Goal: Find contact information: Find contact information

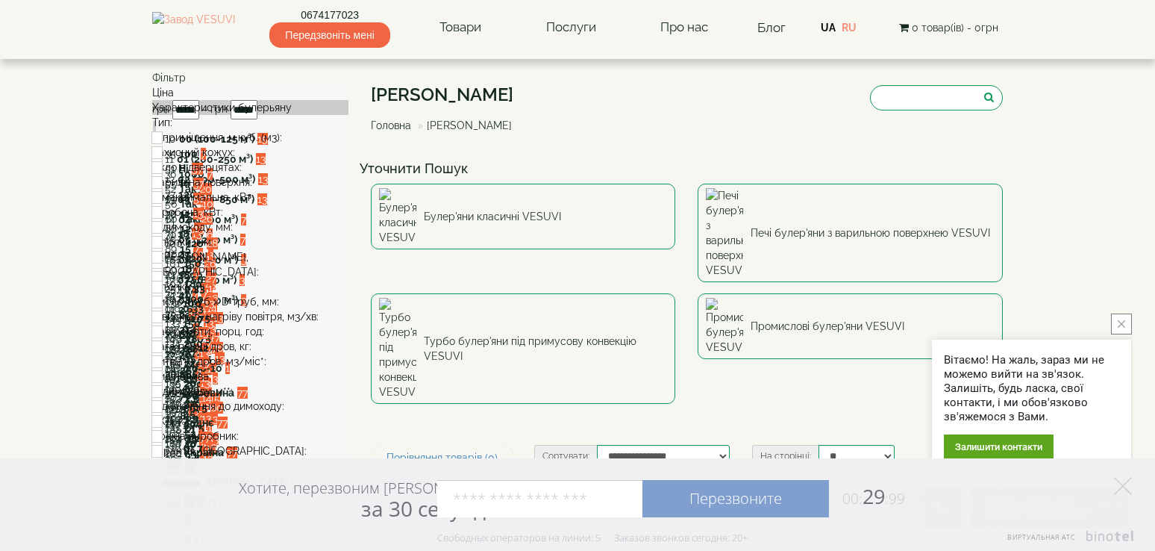
click at [282, 143] on span at bounding box center [282, 137] width 0 height 12
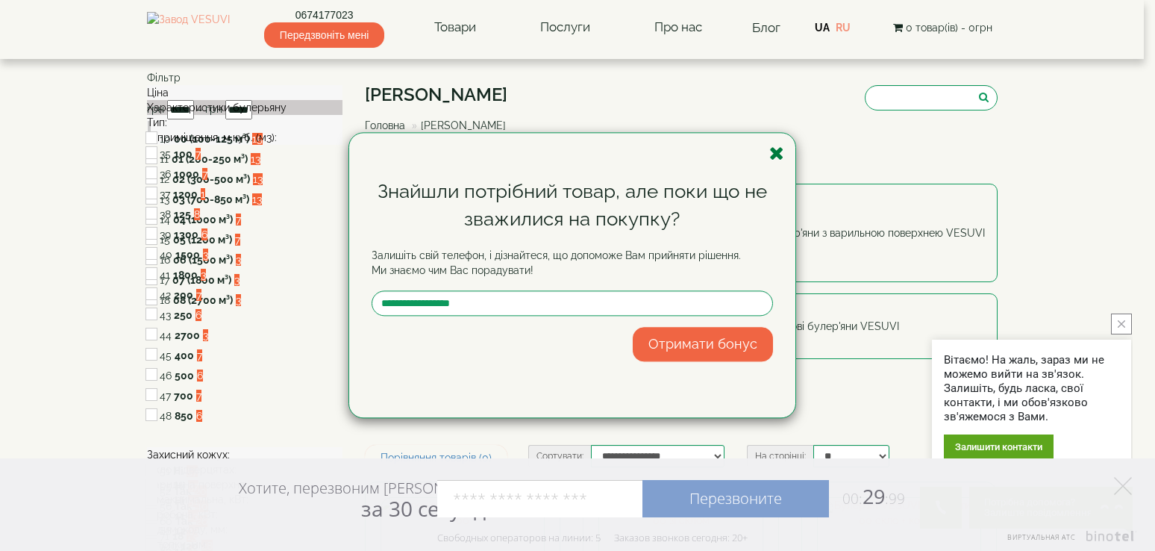
click at [775, 155] on icon "button" at bounding box center [776, 153] width 15 height 19
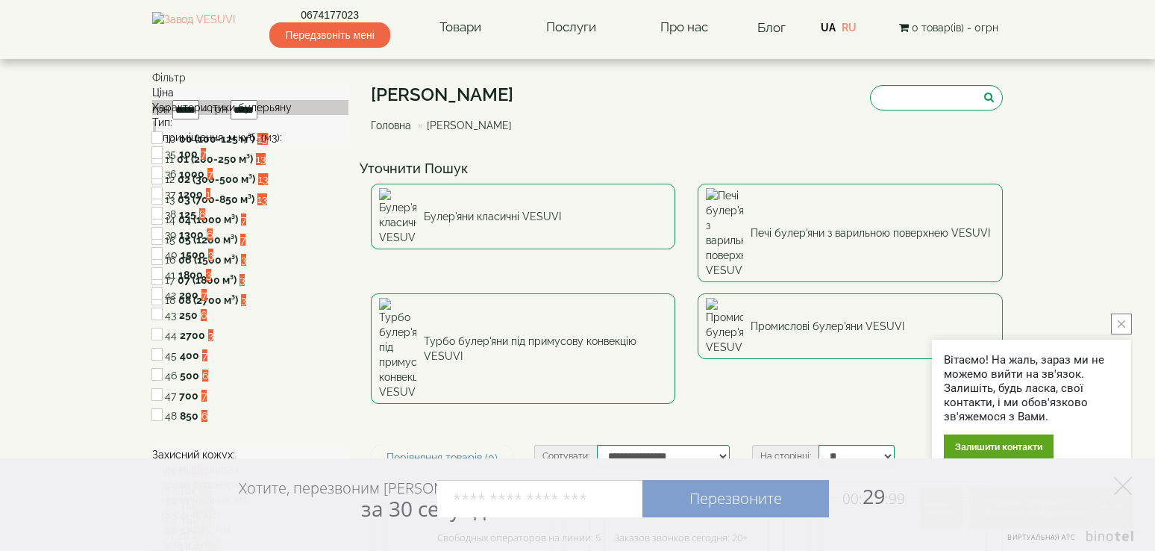
click at [213, 180] on span "7" at bounding box center [209, 174] width 5 height 12
type input "*****"
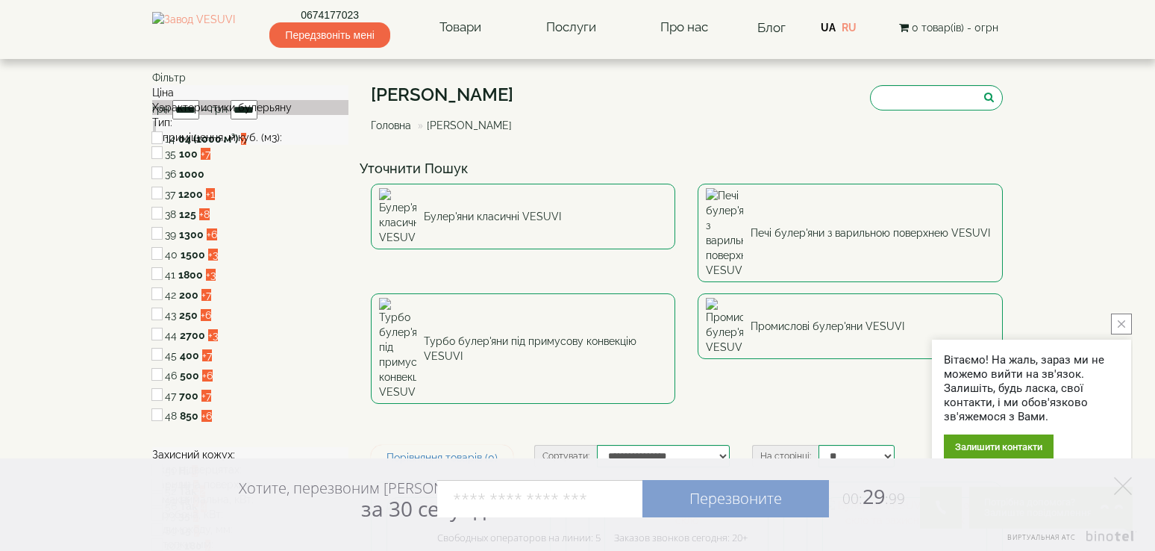
type input "*****"
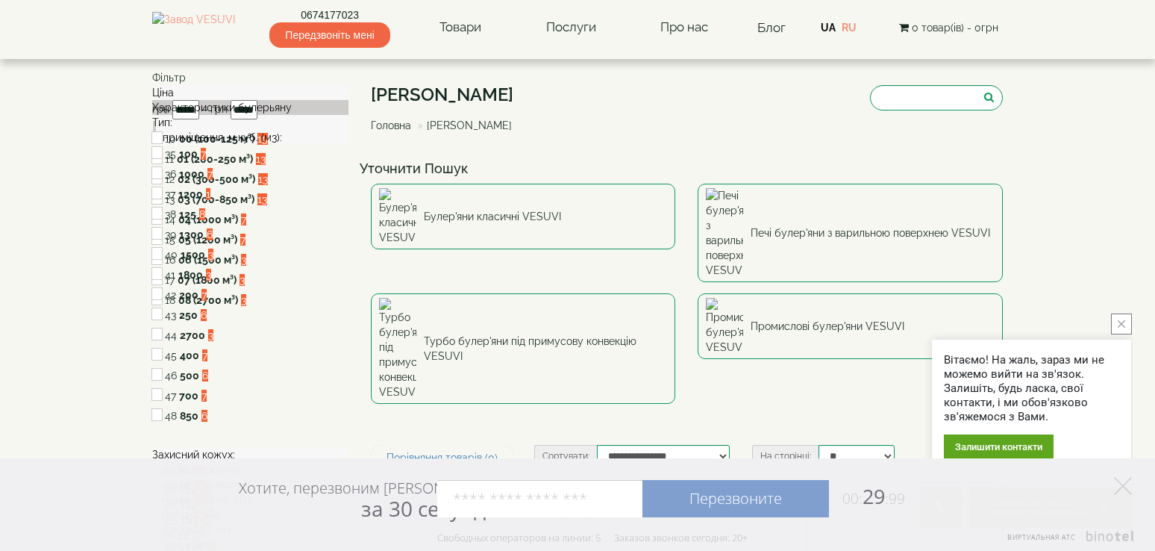
type input "*****"
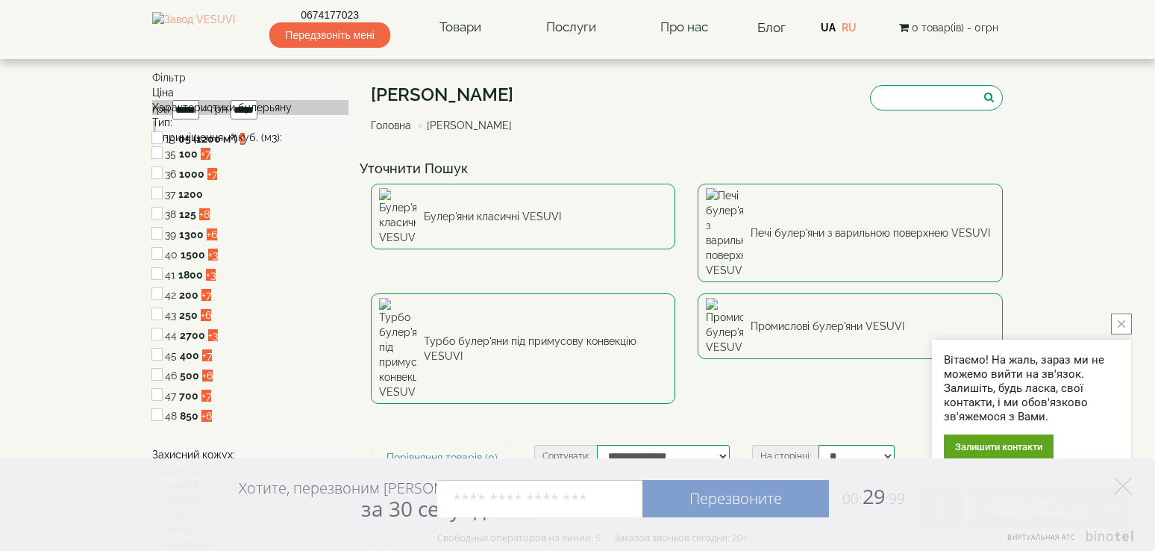
type input "*****"
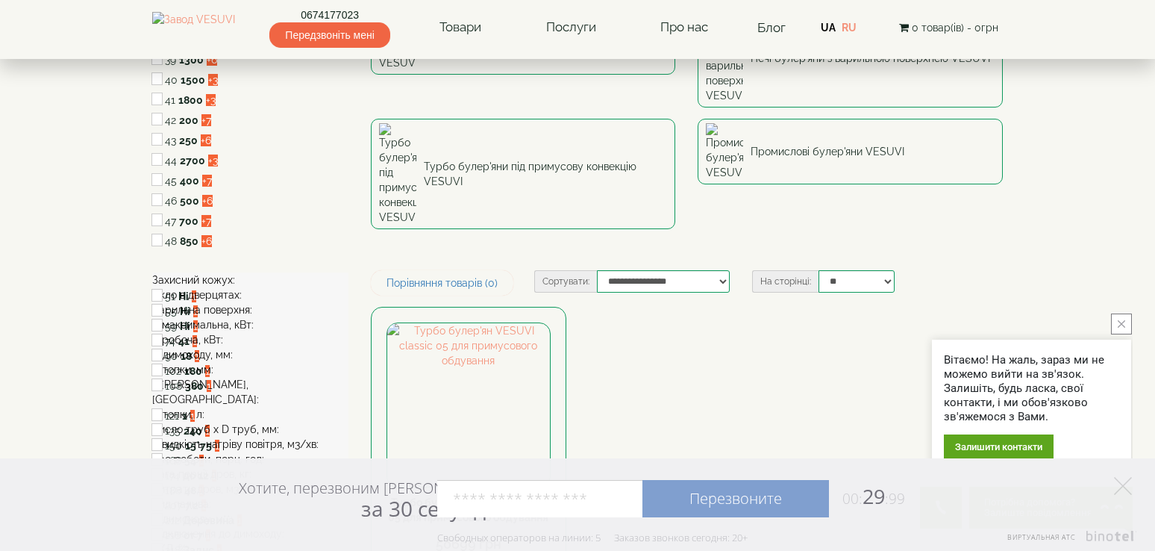
scroll to position [224, 0]
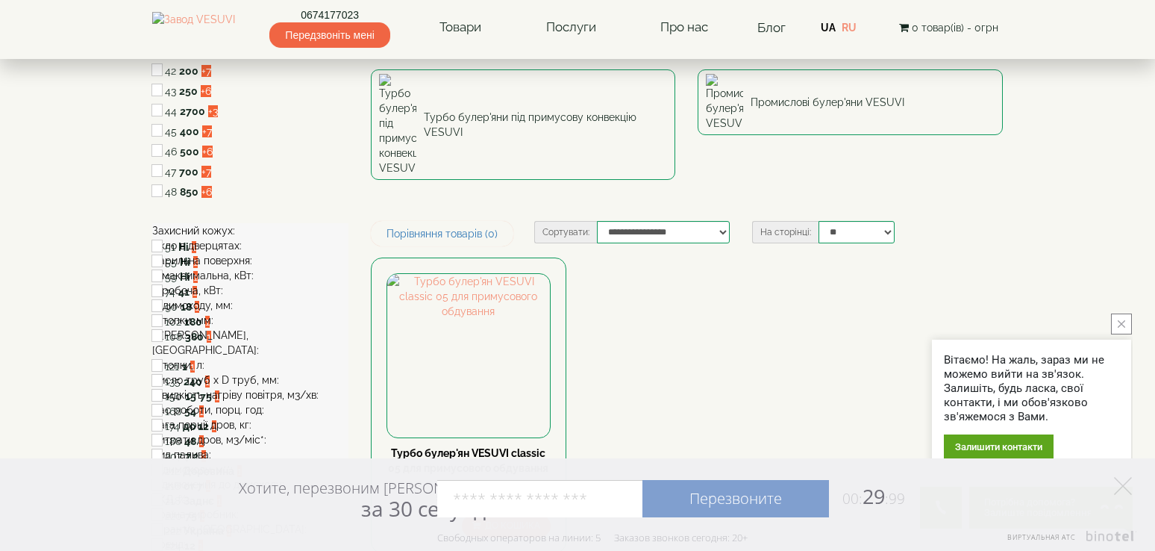
click at [235, 237] on span at bounding box center [235, 231] width 0 height 12
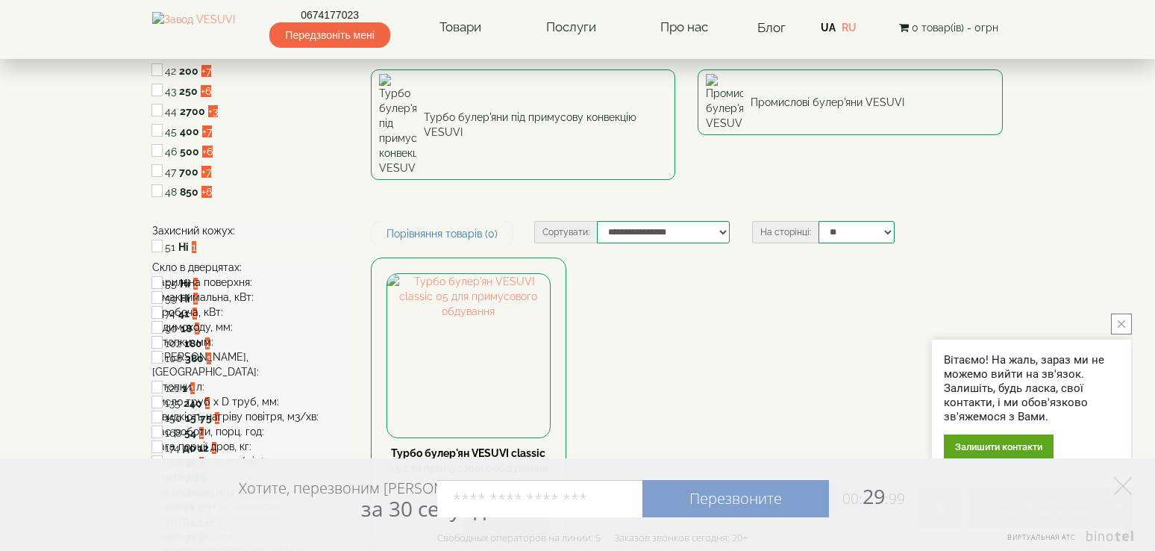
click at [252, 288] on span at bounding box center [252, 282] width 0 height 12
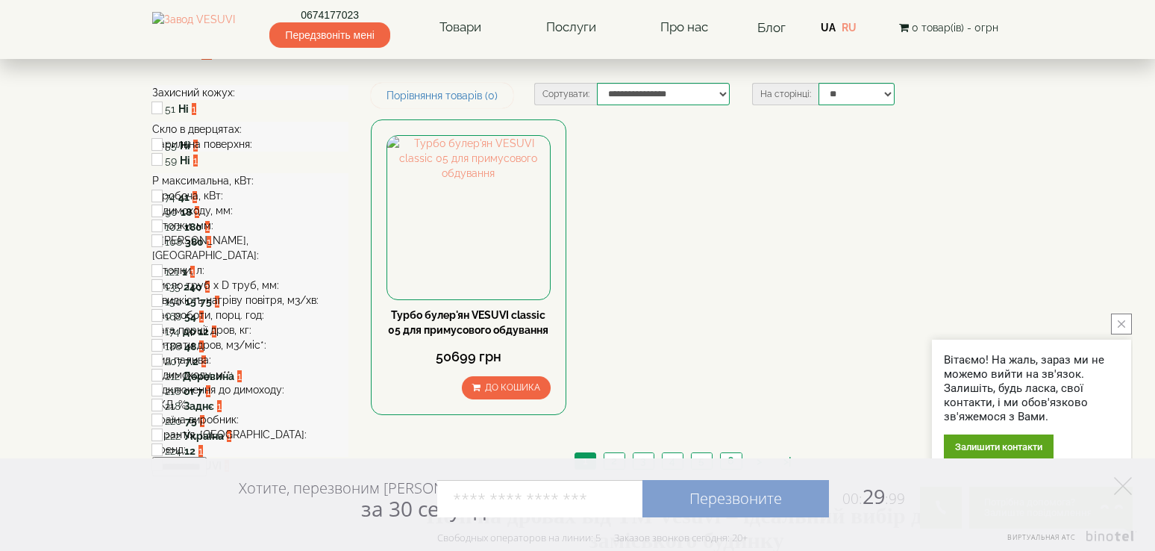
scroll to position [373, 0]
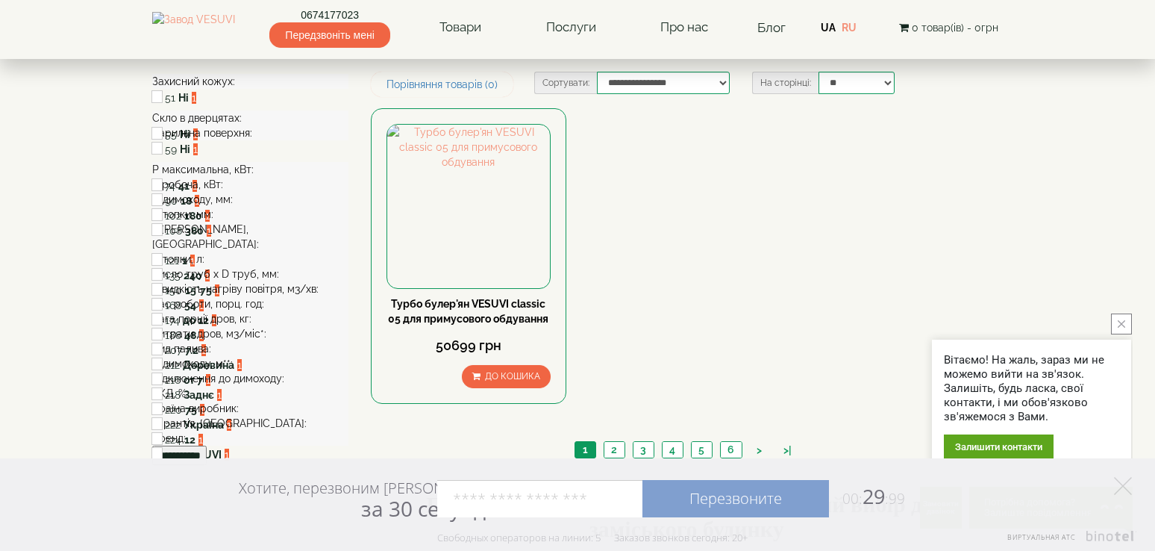
click at [223, 190] on span at bounding box center [223, 184] width 0 height 12
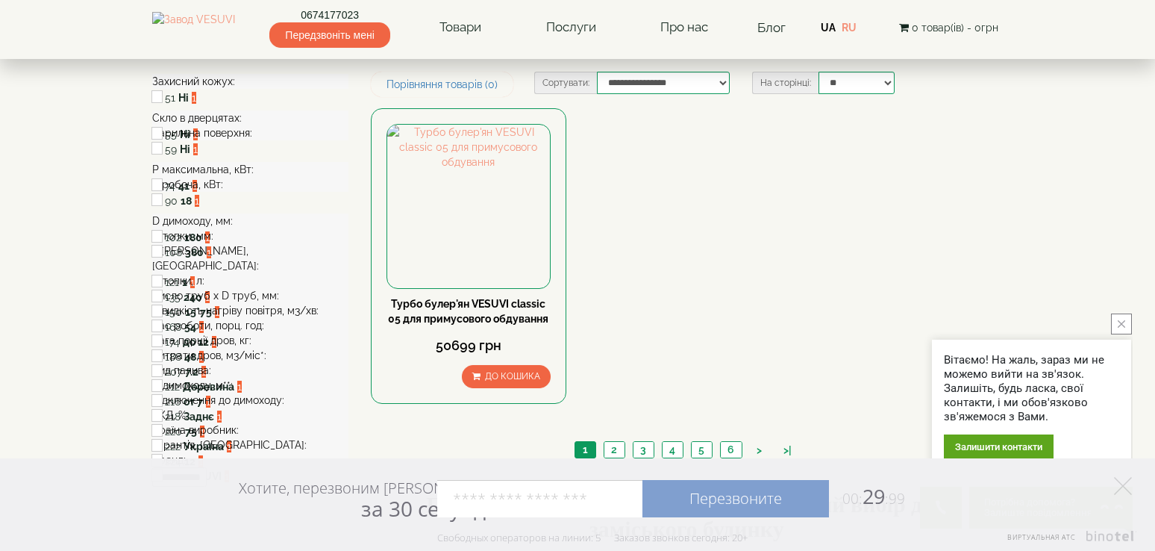
click at [213, 242] on span at bounding box center [213, 236] width 0 height 12
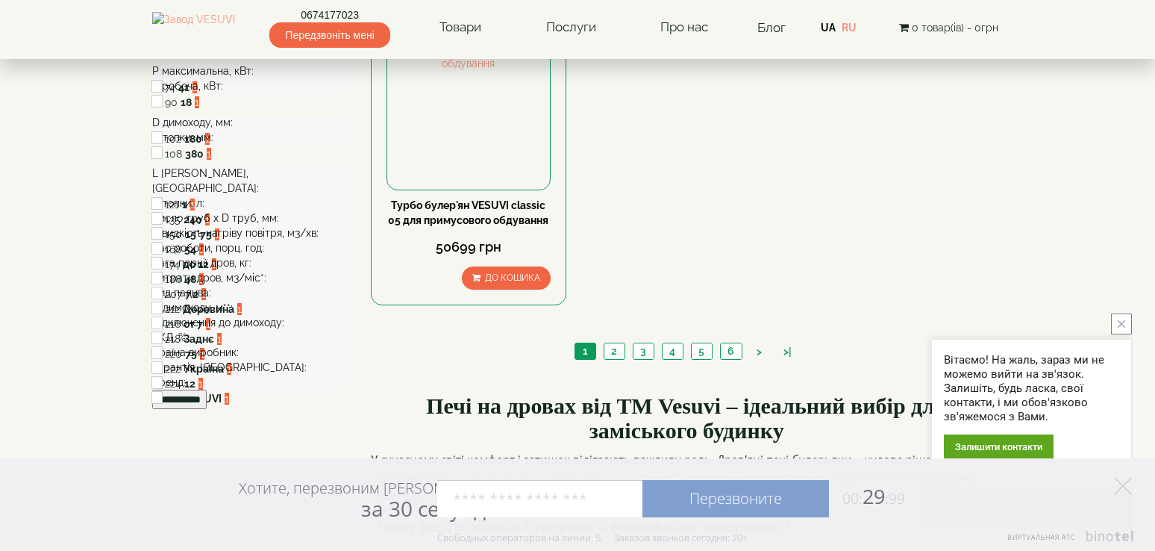
scroll to position [522, 0]
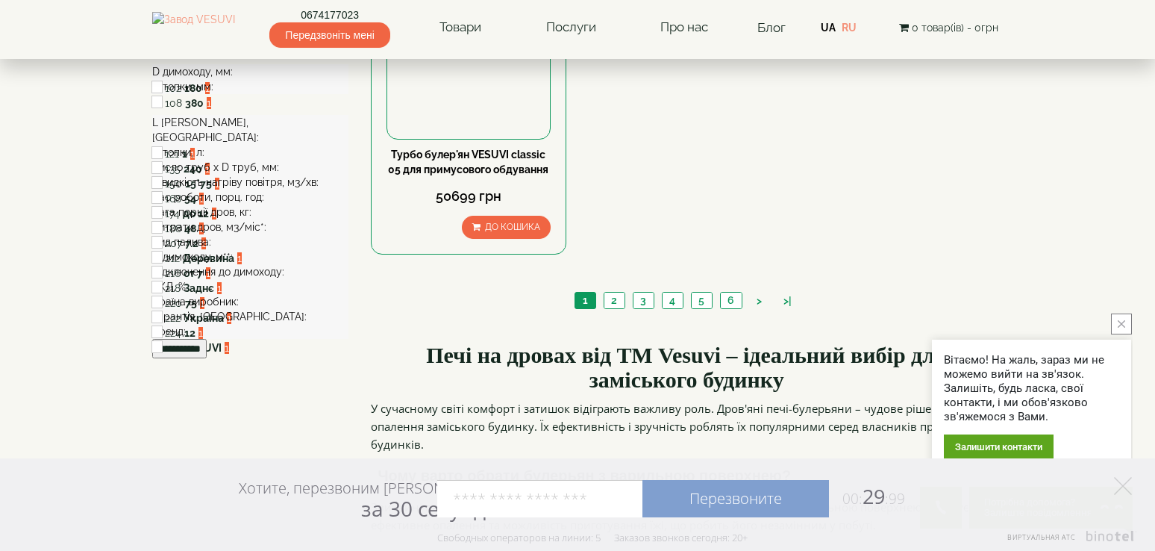
click at [279, 173] on span at bounding box center [279, 167] width 0 height 12
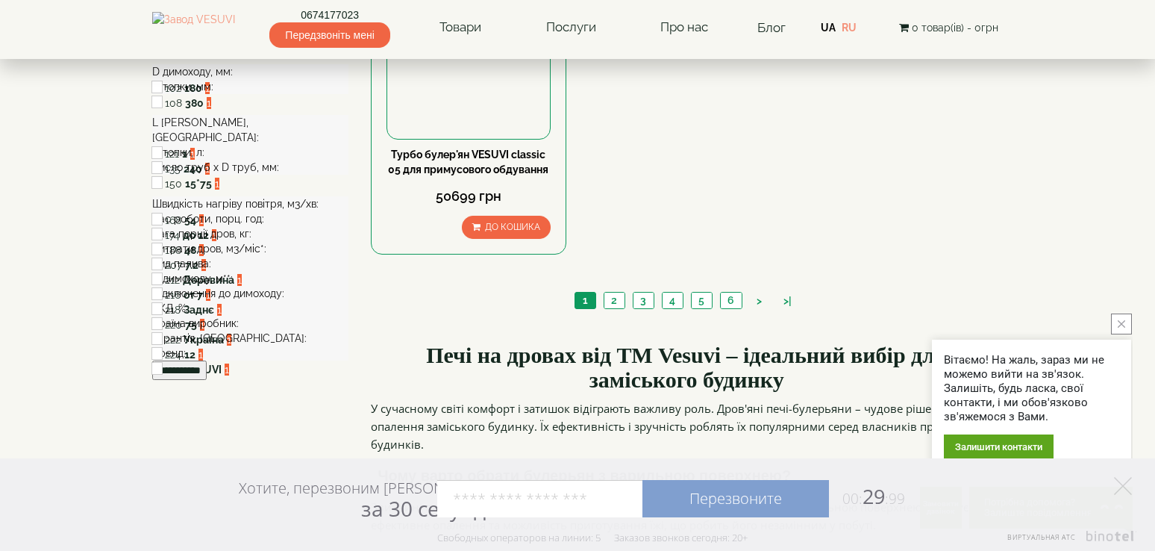
click at [313, 226] on div "Час роботи, порц. год:" at bounding box center [250, 218] width 196 height 15
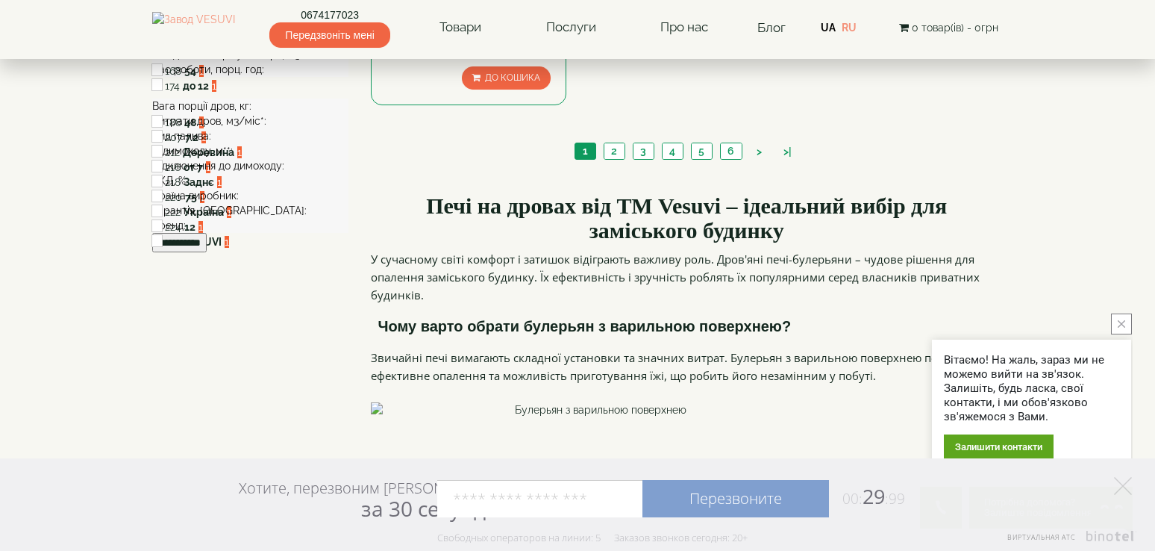
scroll to position [746, 0]
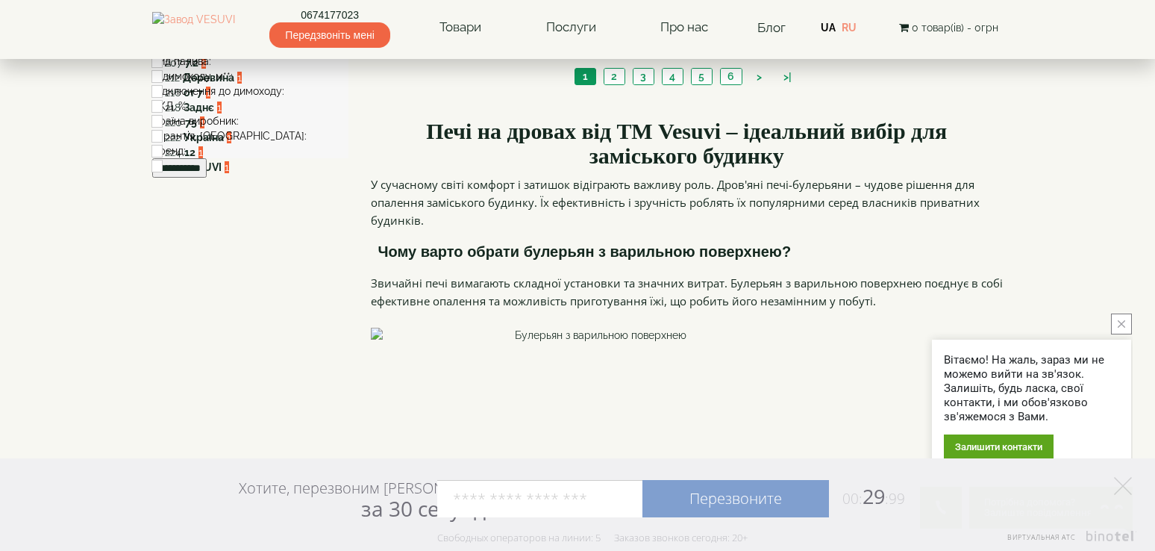
click at [225, 98] on div "Підключення до димоходу:" at bounding box center [250, 91] width 196 height 15
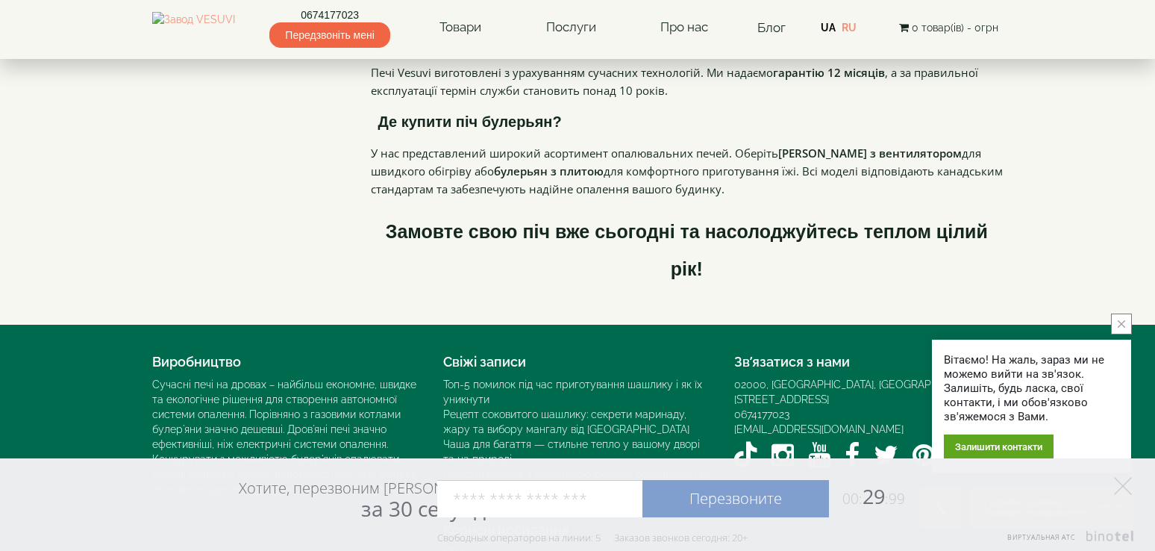
scroll to position [2027, 0]
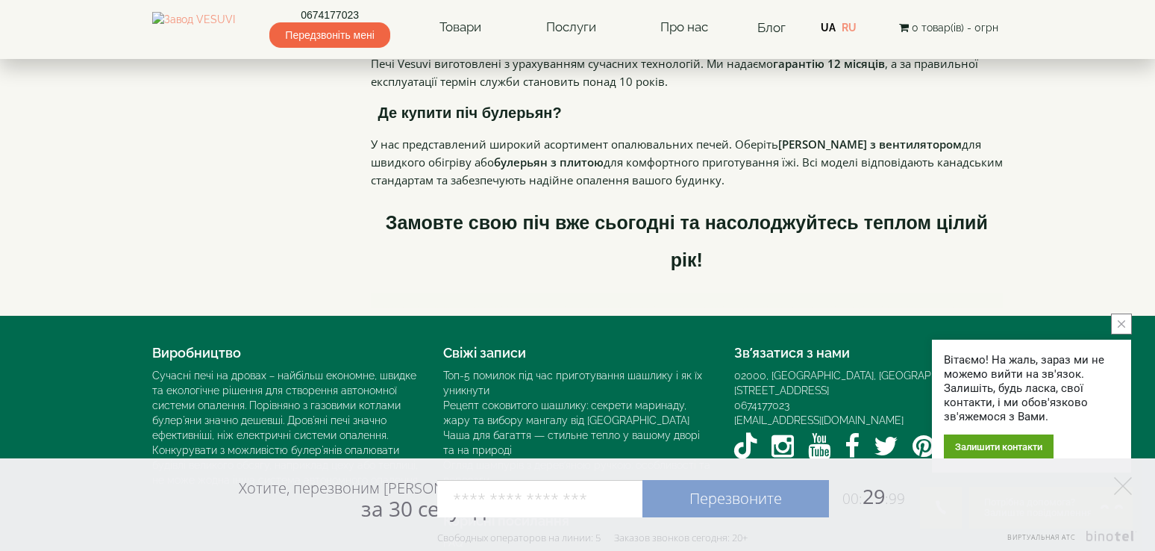
click at [1118, 321] on icon "close button" at bounding box center [1121, 323] width 7 height 7
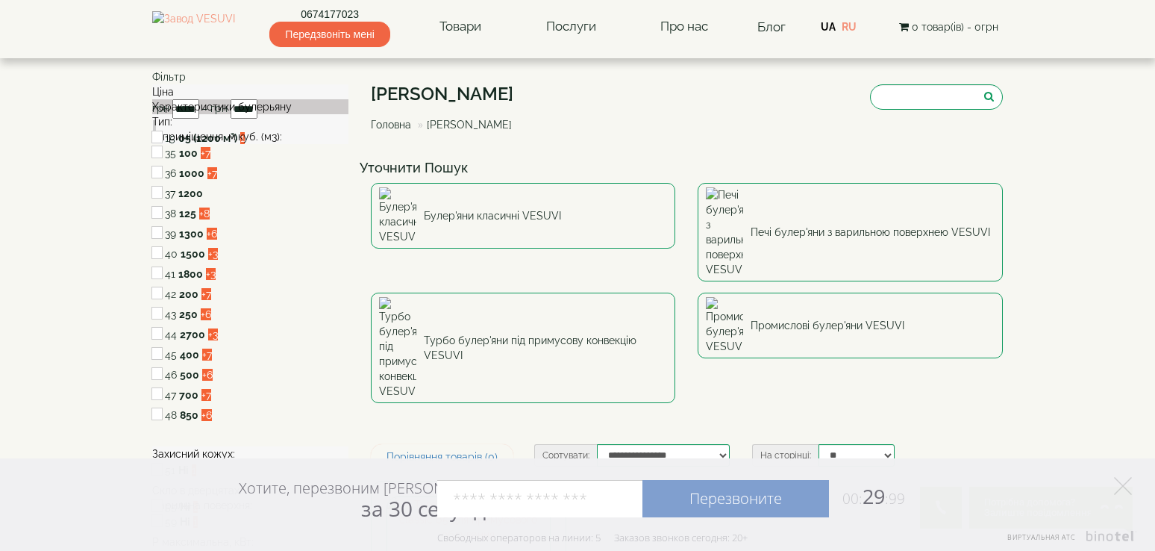
scroll to position [0, 0]
type input "*****"
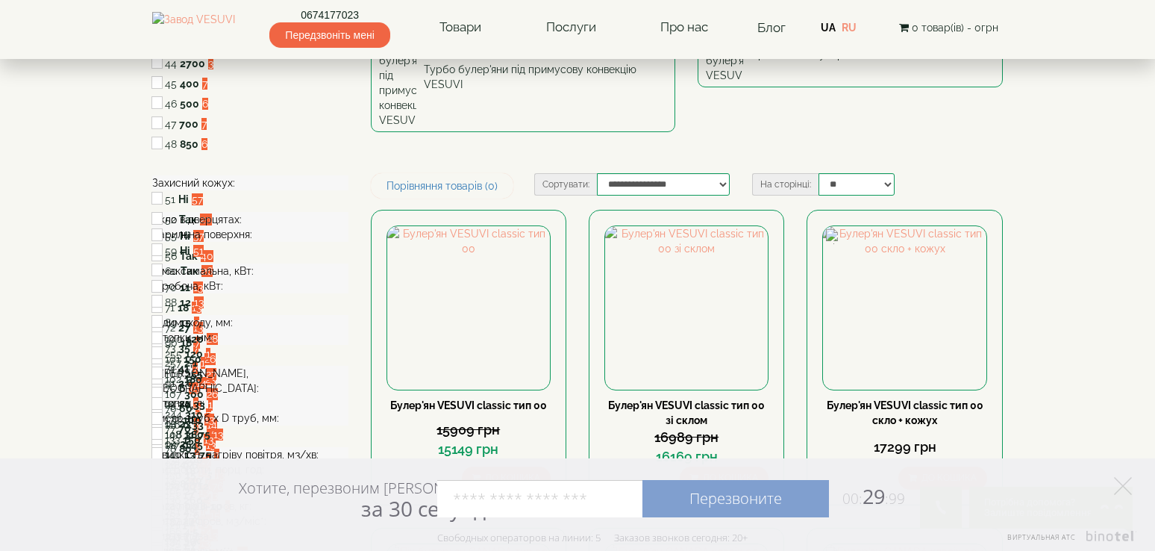
scroll to position [298, 0]
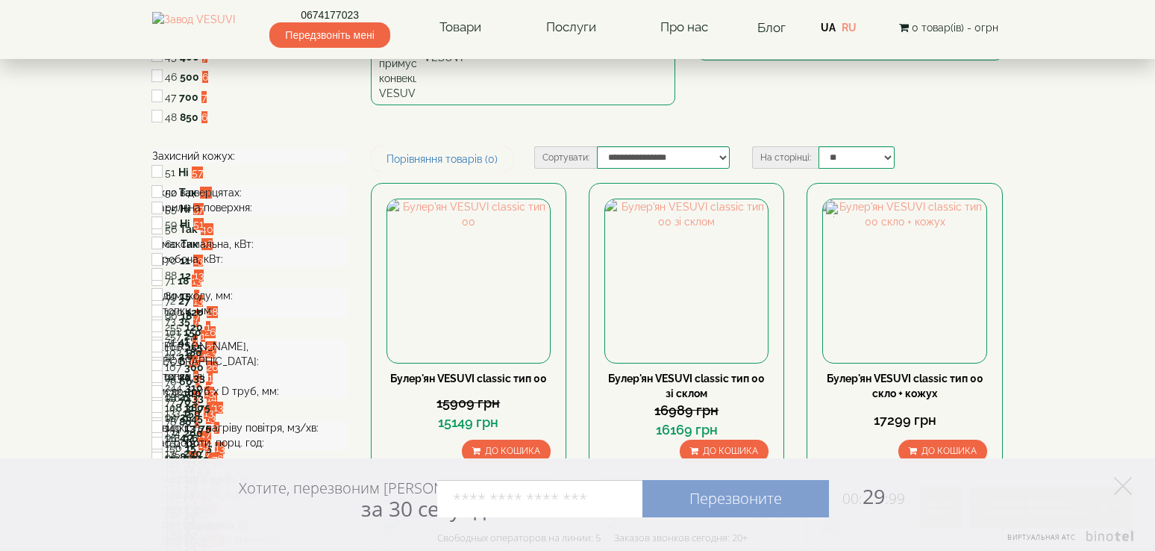
click at [235, 162] on span at bounding box center [235, 156] width 0 height 12
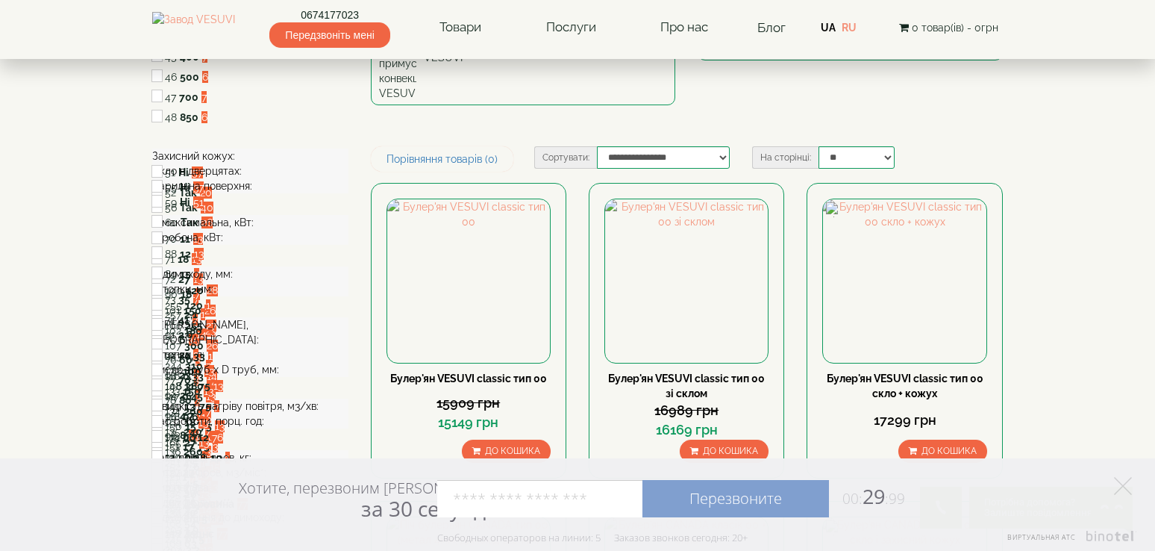
click at [252, 192] on span at bounding box center [252, 186] width 0 height 12
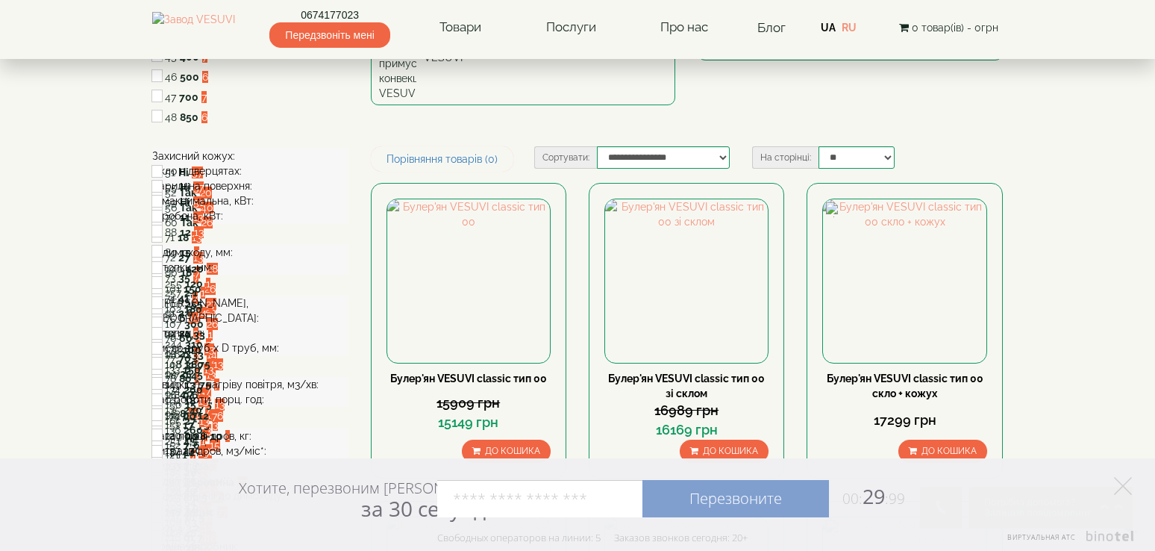
click at [223, 222] on span at bounding box center [223, 216] width 0 height 12
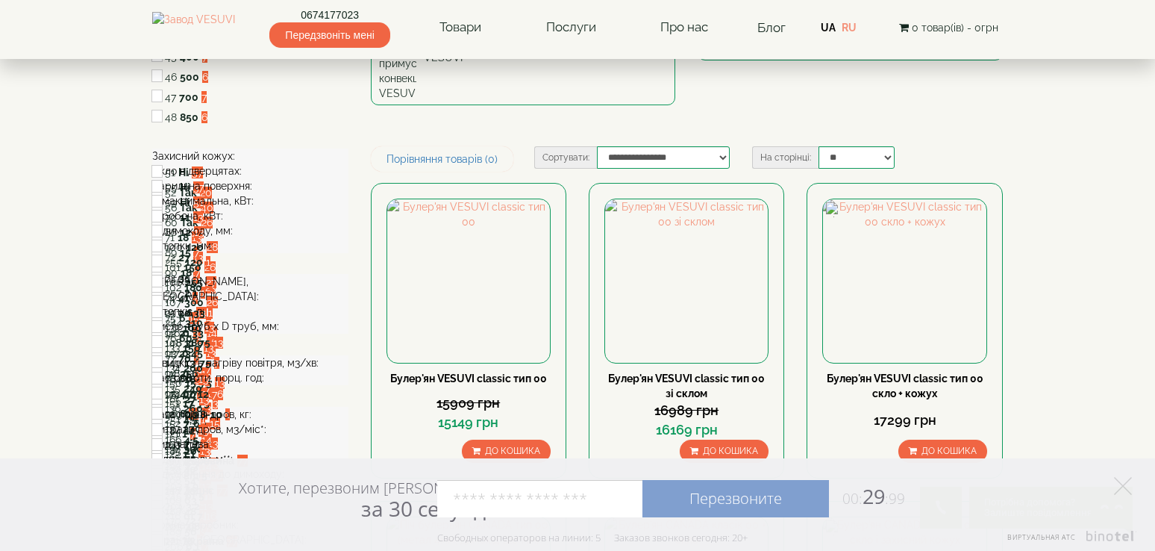
click at [213, 251] on span at bounding box center [213, 246] width 0 height 12
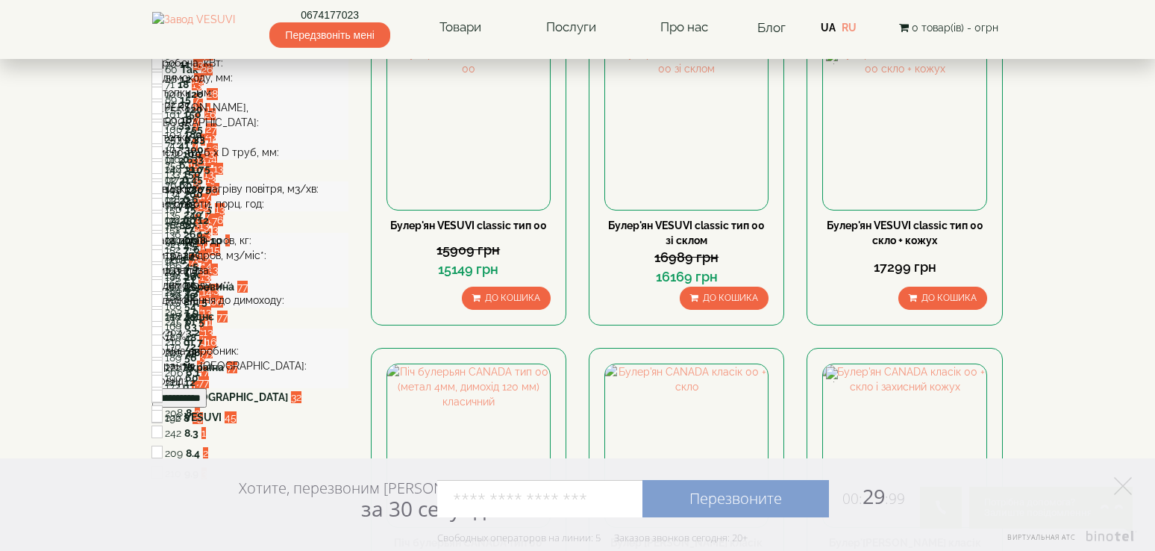
scroll to position [522, 0]
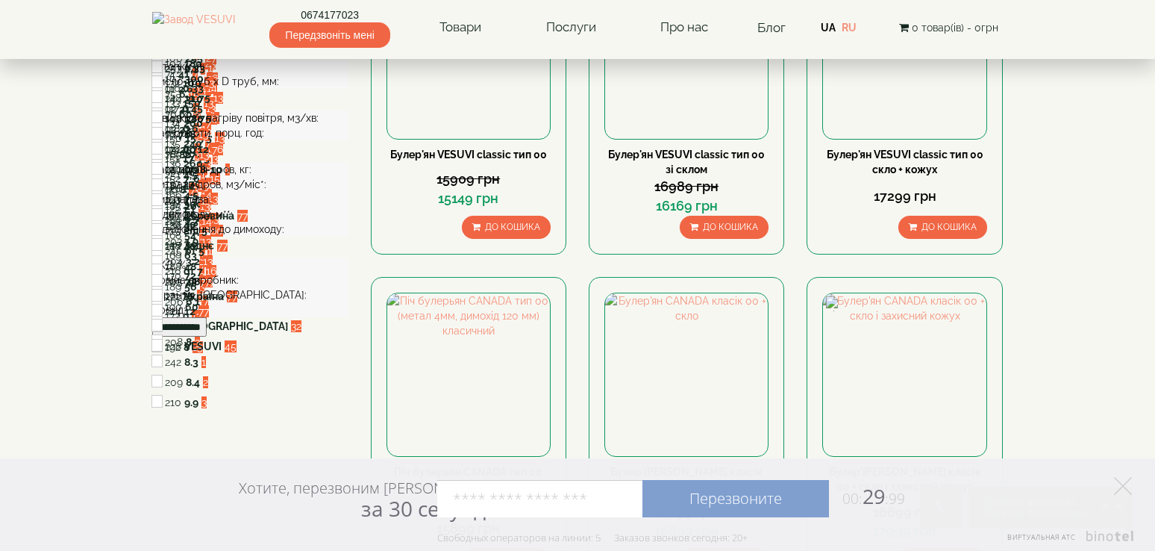
click at [279, 87] on span at bounding box center [279, 81] width 0 height 12
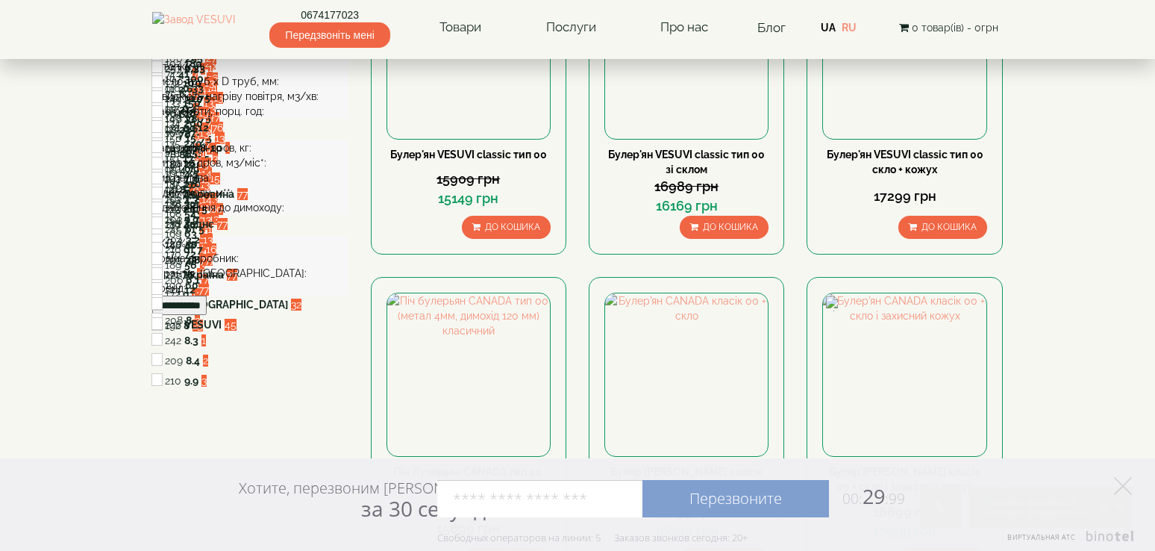
click at [264, 117] on span at bounding box center [264, 111] width 0 height 12
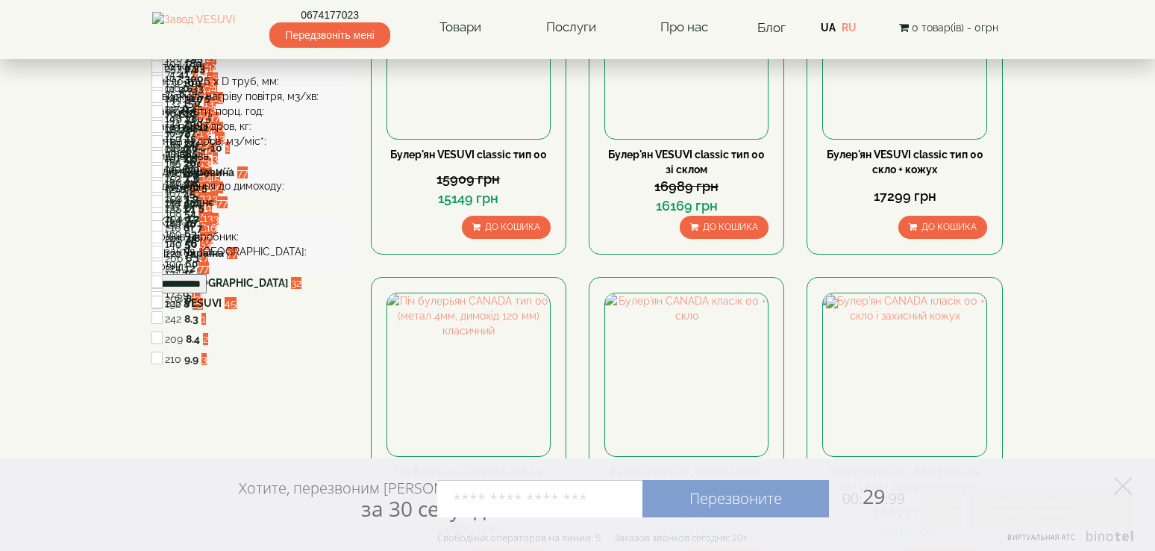
click at [284, 192] on span at bounding box center [284, 186] width 0 height 12
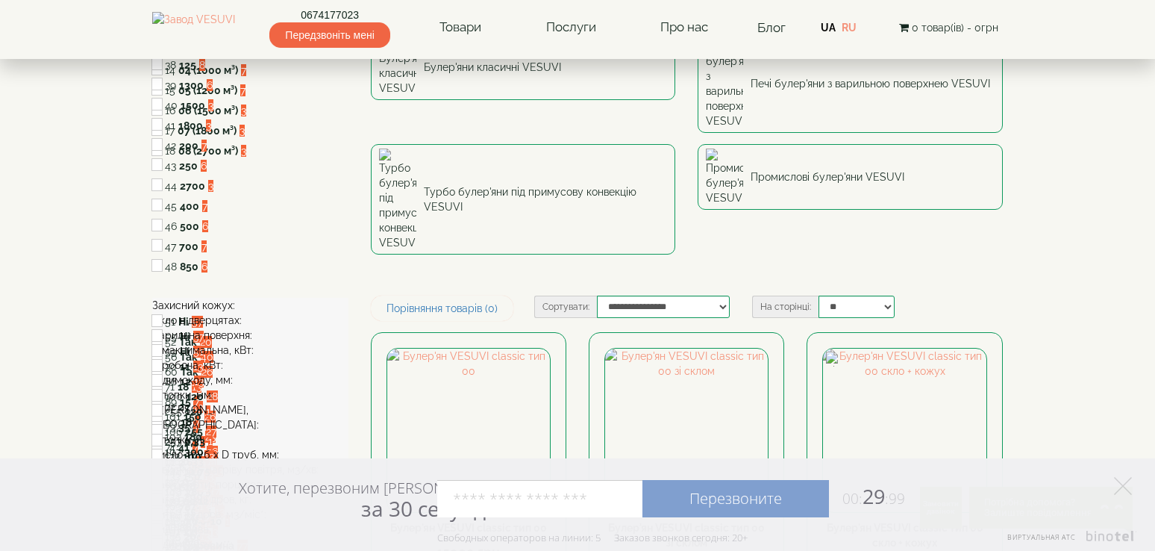
scroll to position [0, 0]
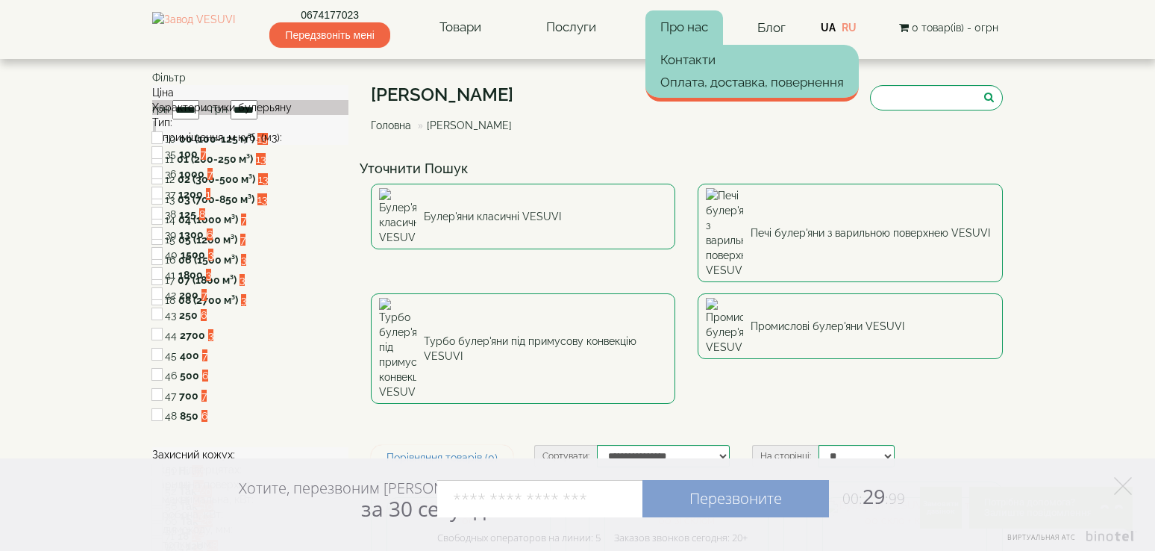
click at [682, 28] on link "Про нас" at bounding box center [684, 27] width 78 height 34
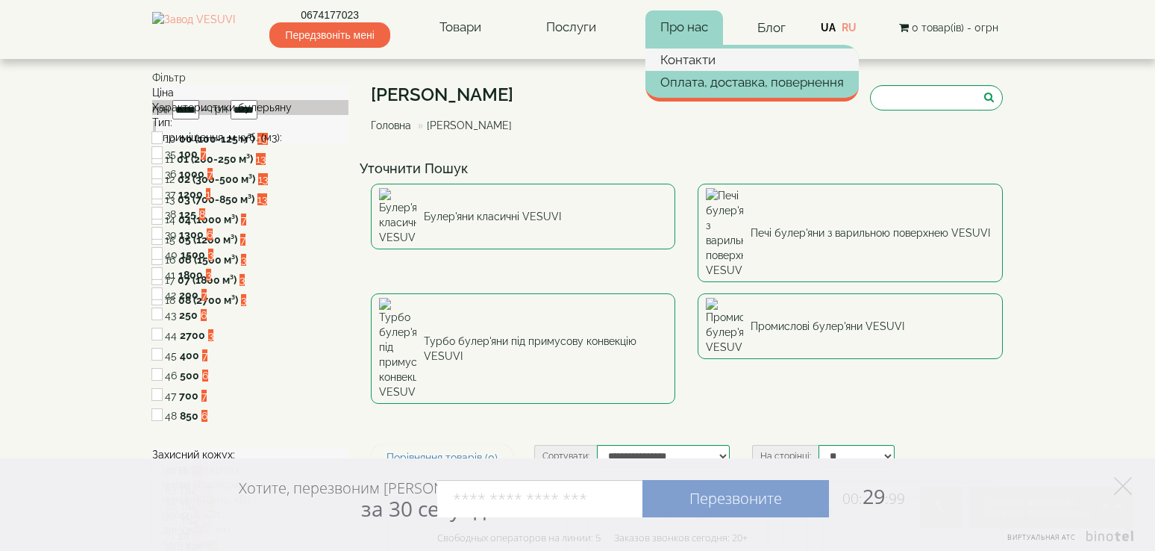
click at [681, 61] on link "Контакти" at bounding box center [751, 60] width 213 height 22
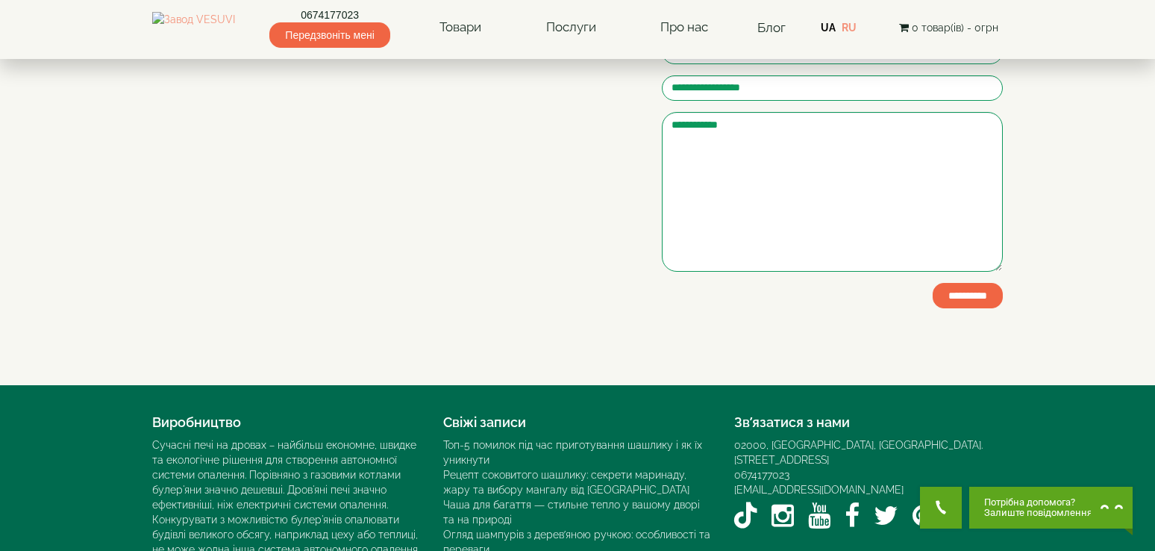
scroll to position [298, 0]
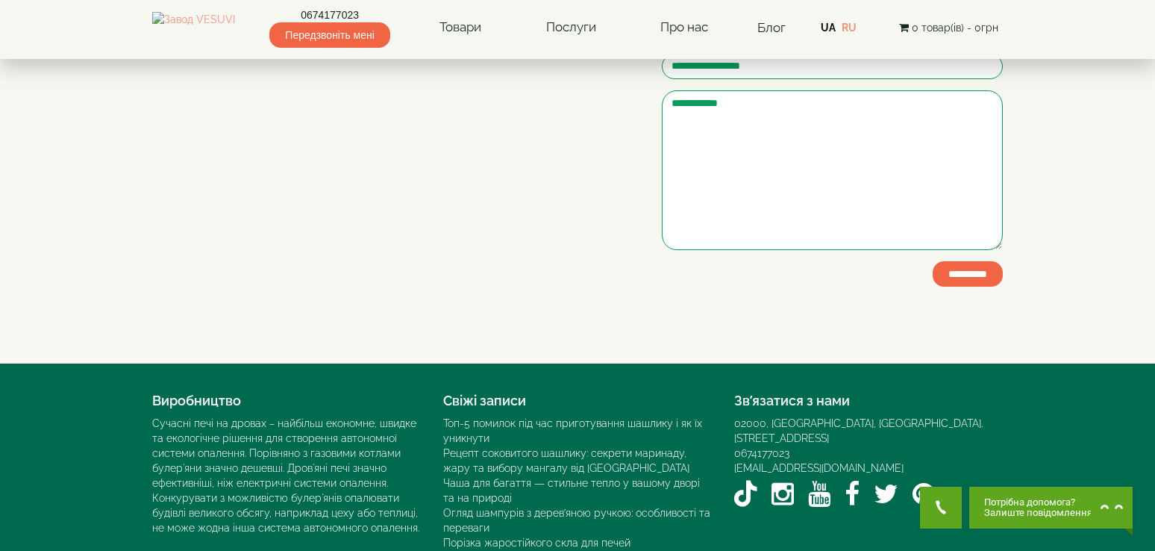
click at [125, 195] on body "0674177023 Передзвоніть мені Товари Булер'яни VESUVI Мангали від заводу VESUVI …" at bounding box center [577, 161] width 1155 height 919
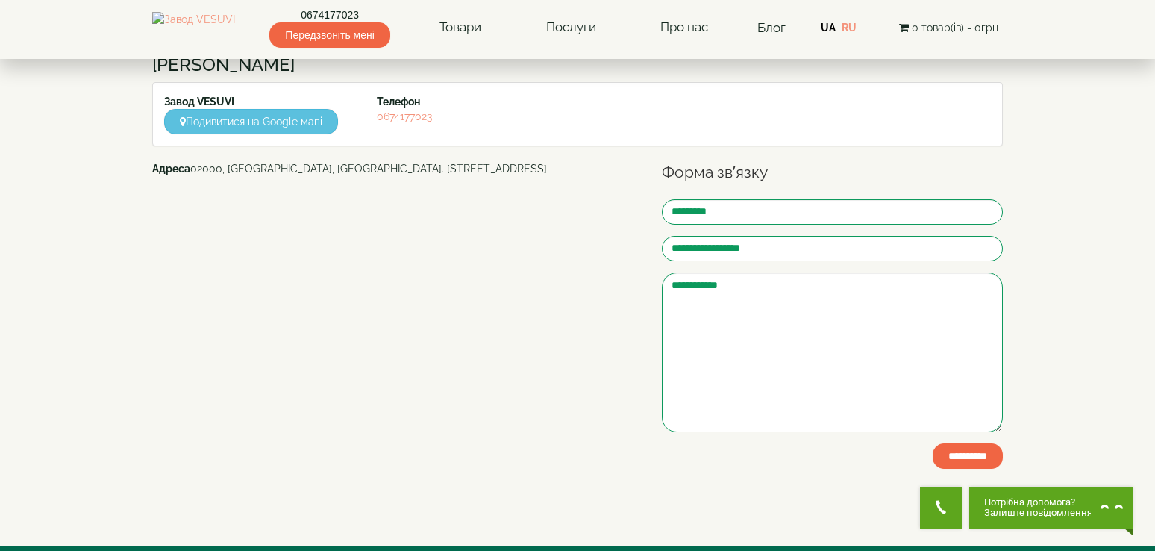
scroll to position [71, 0]
